Goal: Find specific page/section: Find specific page/section

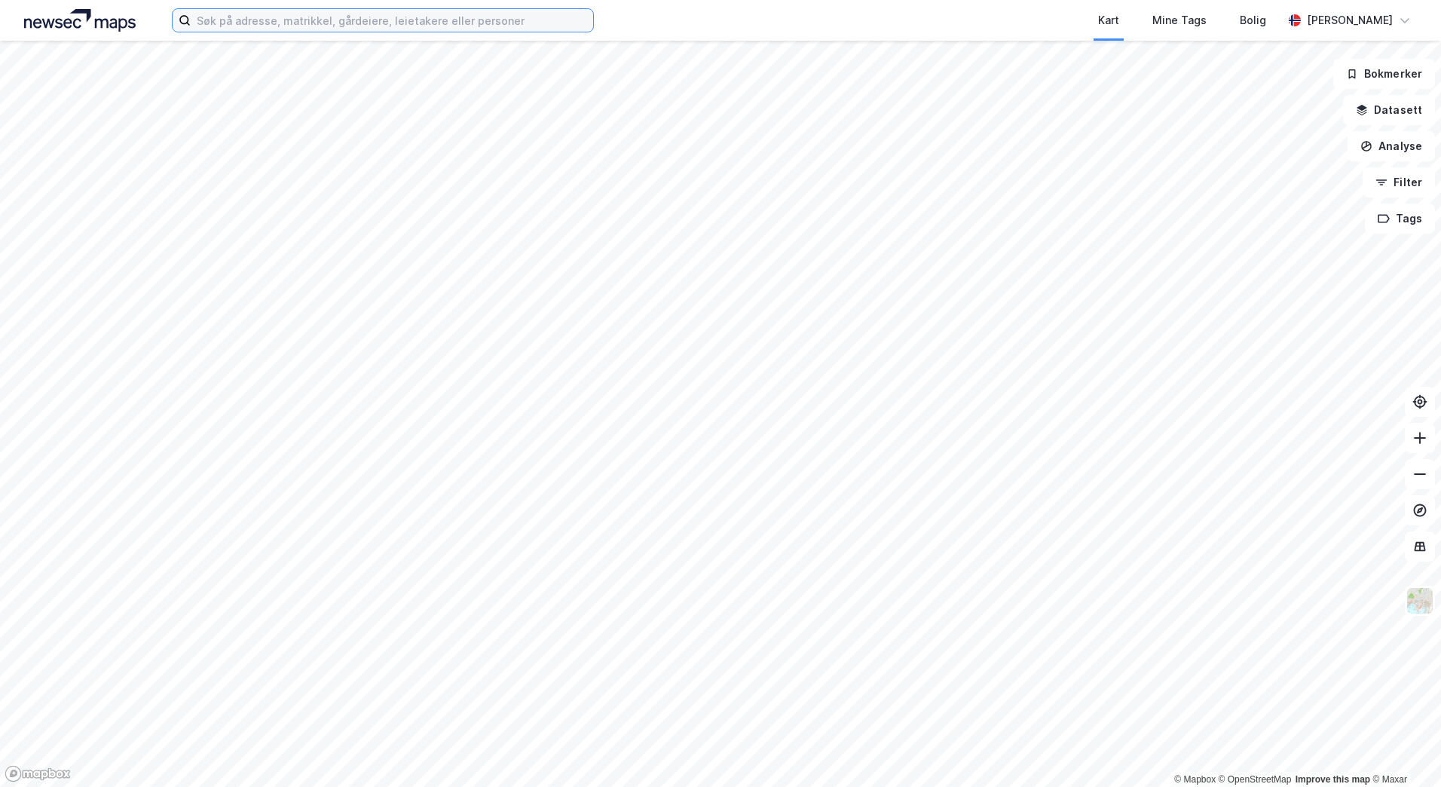
click at [264, 26] on input at bounding box center [392, 20] width 403 height 23
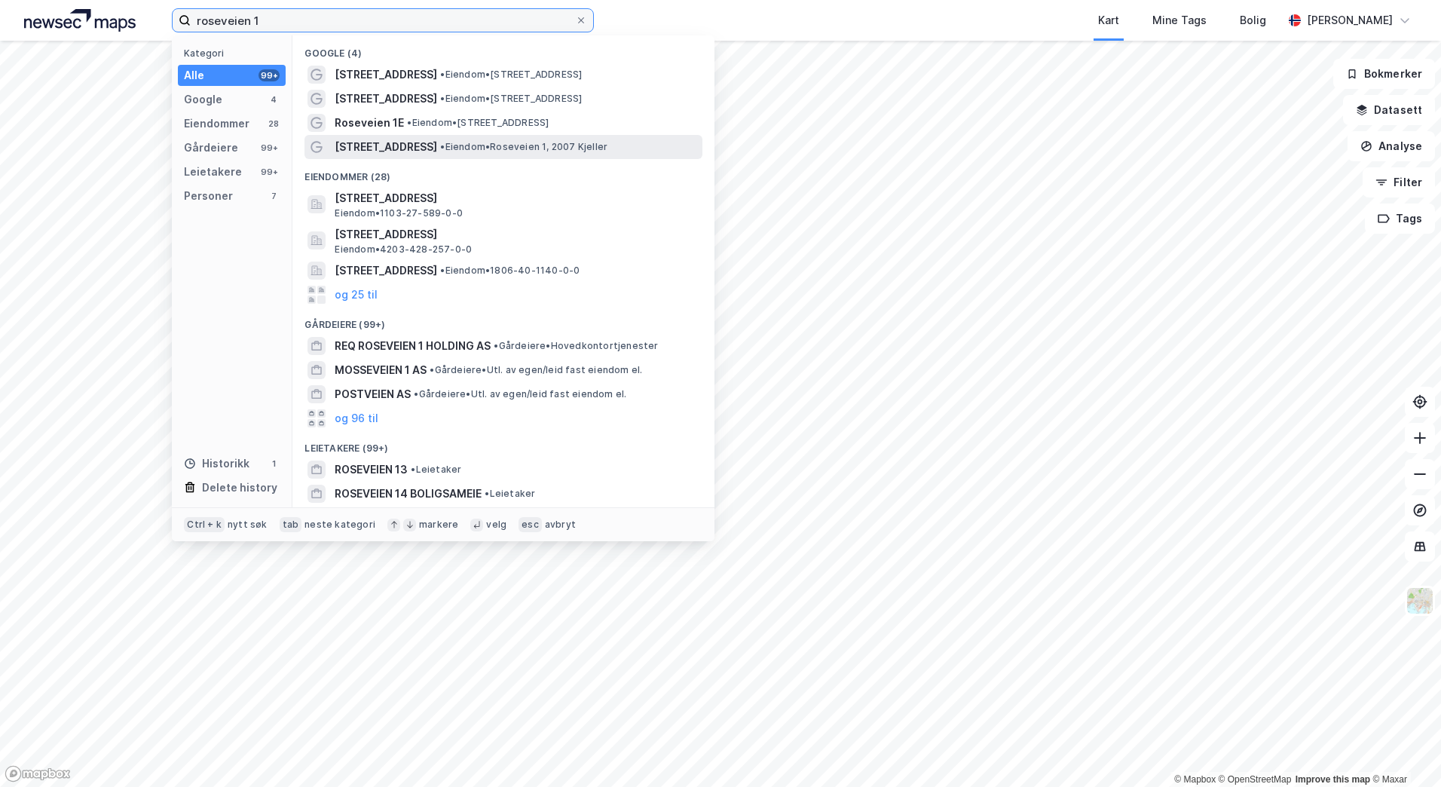
type input "roseveien 1"
click at [494, 138] on div "[STREET_ADDRESS] • [PERSON_NAME] 1, 2007 Kjeller" at bounding box center [517, 147] width 365 height 18
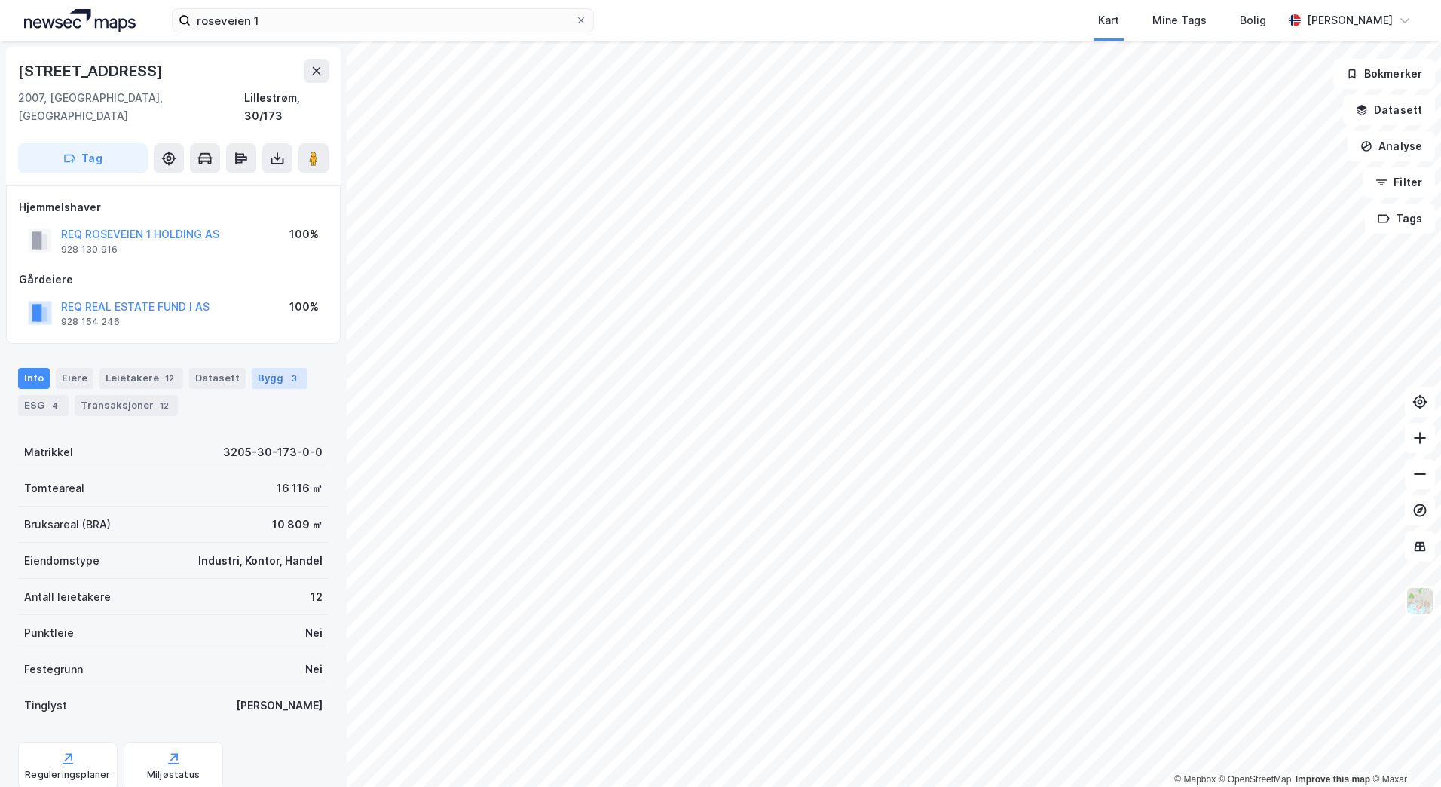
click at [259, 368] on div "Bygg 3" at bounding box center [280, 378] width 56 height 21
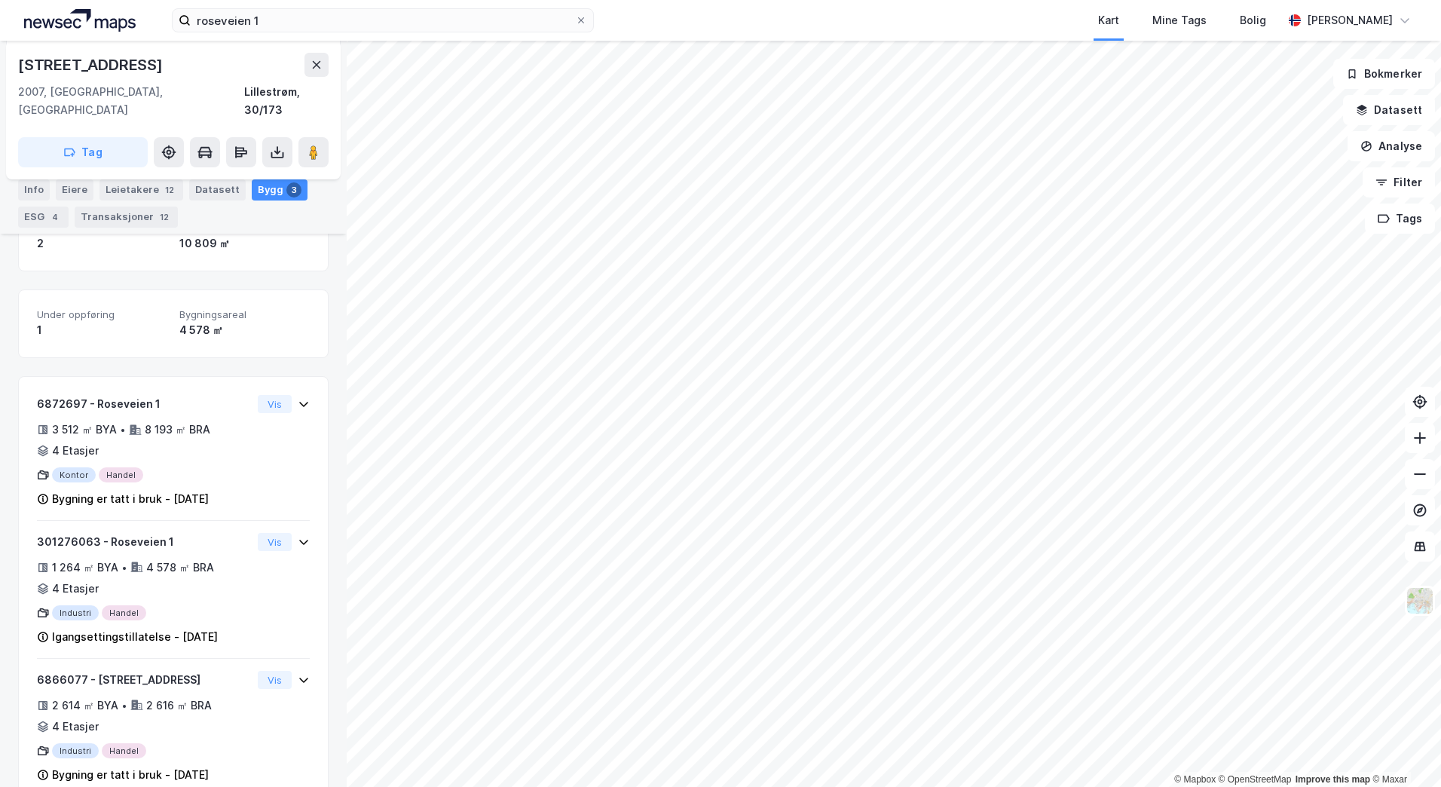
scroll to position [247, 0]
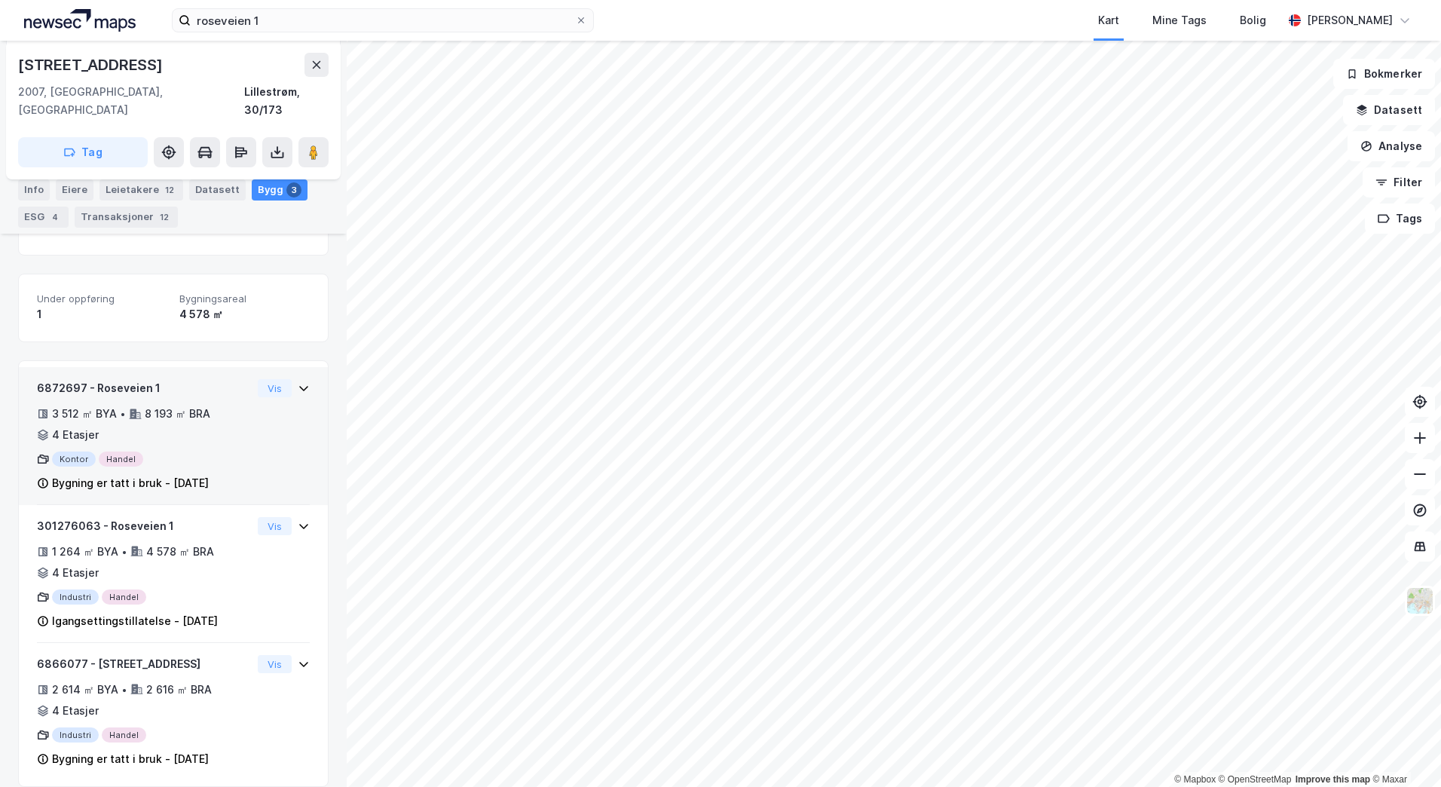
click at [227, 452] on div "Kontor Handel" at bounding box center [144, 459] width 215 height 15
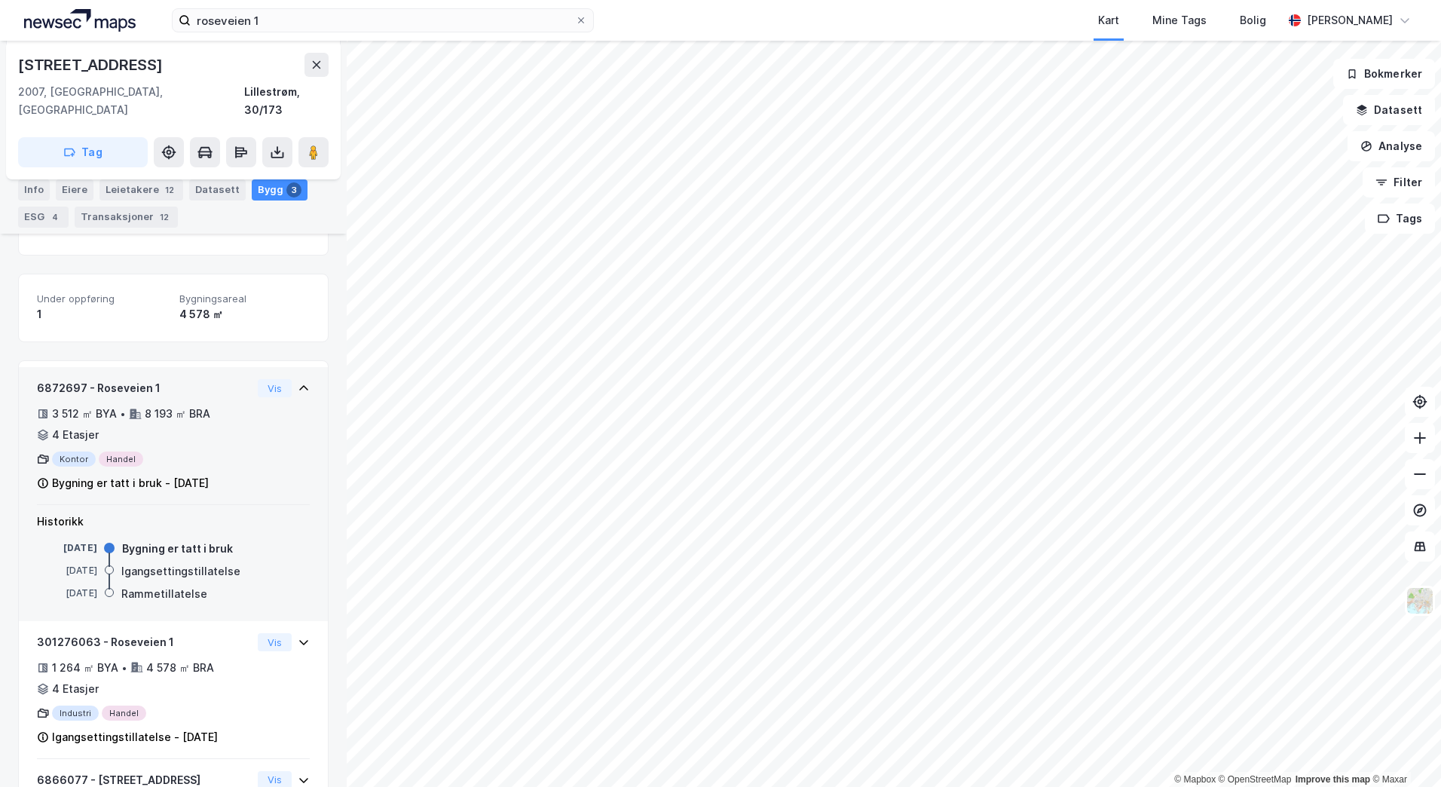
click at [122, 452] on div "Kontor Handel" at bounding box center [144, 459] width 215 height 15
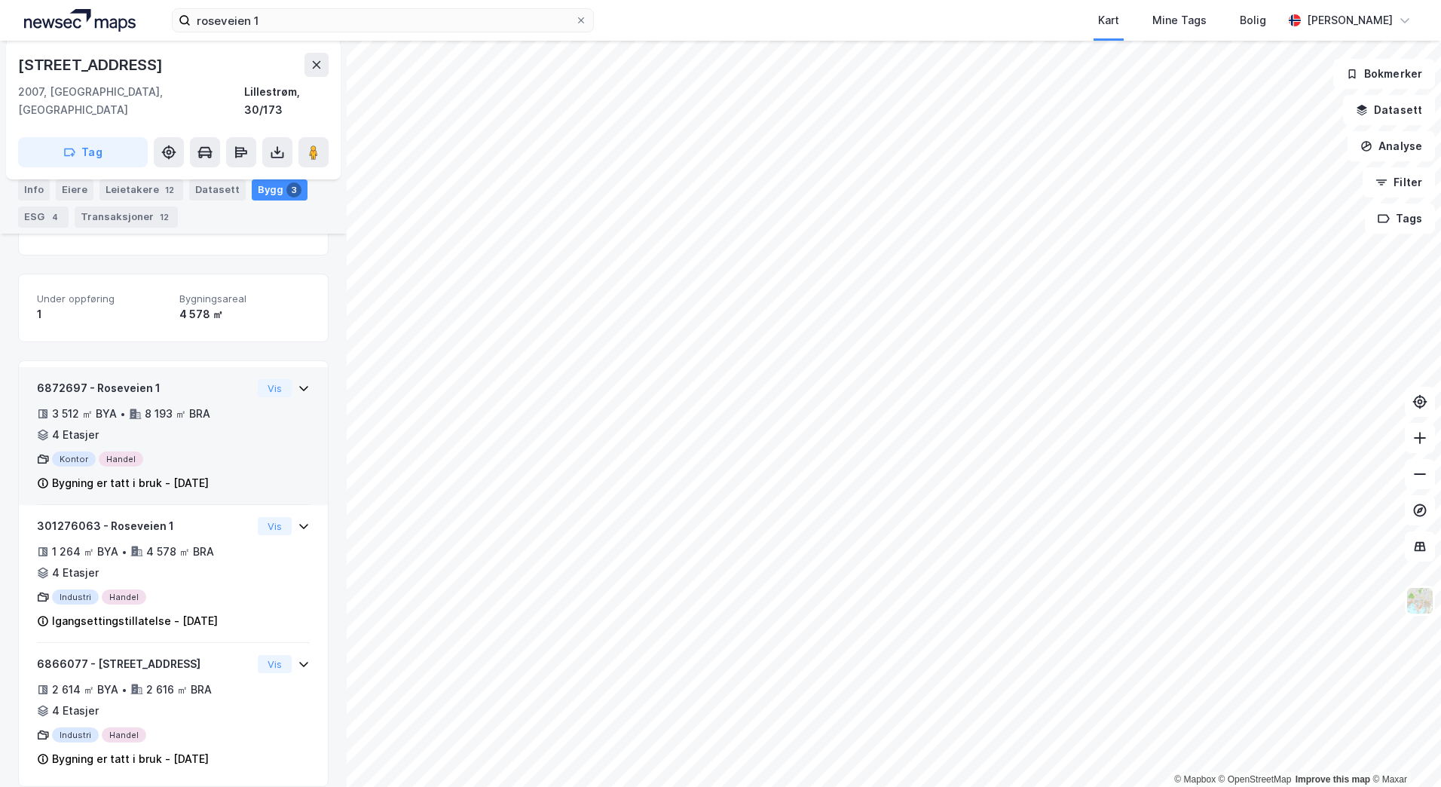
click at [122, 452] on div "Kontor Handel" at bounding box center [144, 459] width 215 height 15
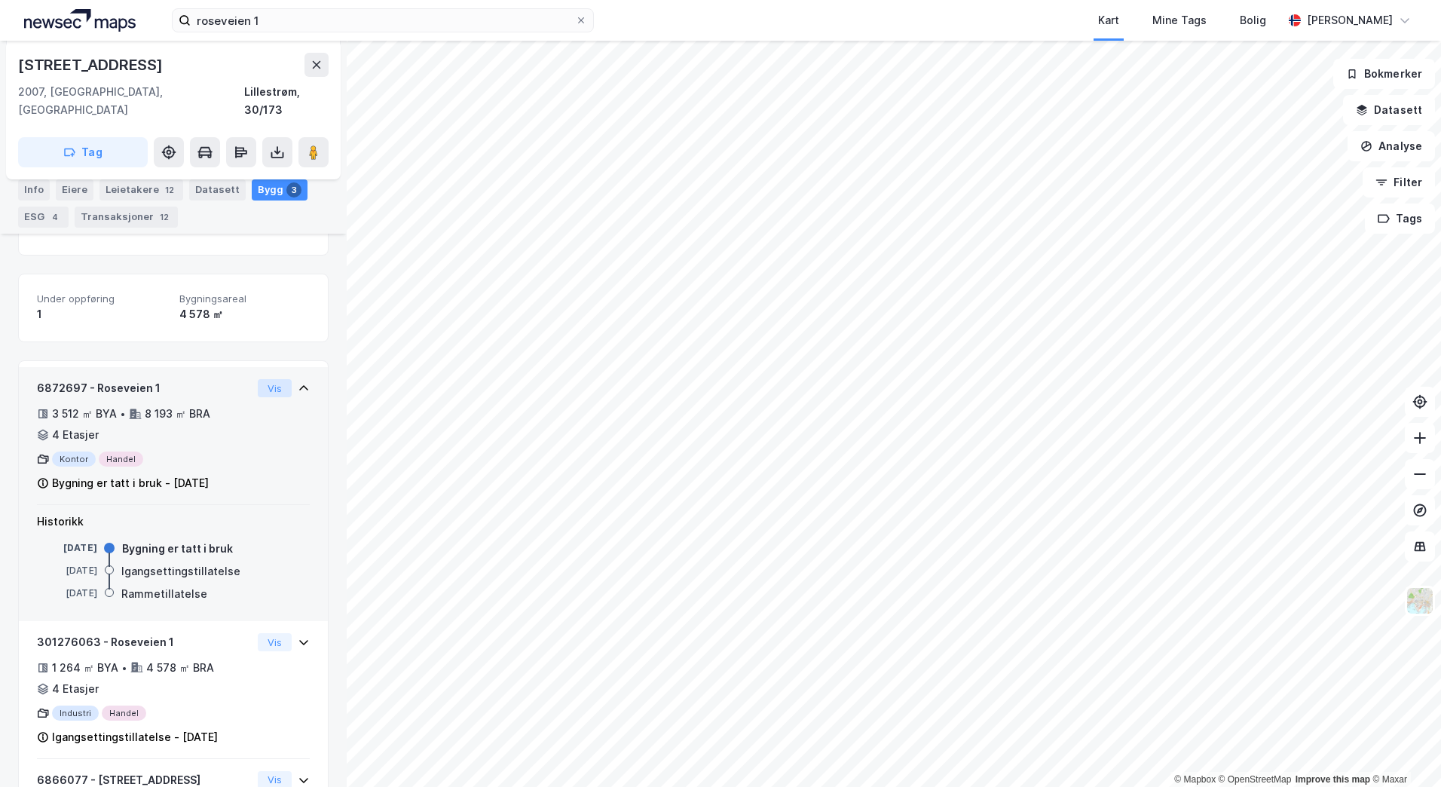
click at [258, 379] on button "Vis" at bounding box center [275, 388] width 34 height 18
